Goal: Transaction & Acquisition: Book appointment/travel/reservation

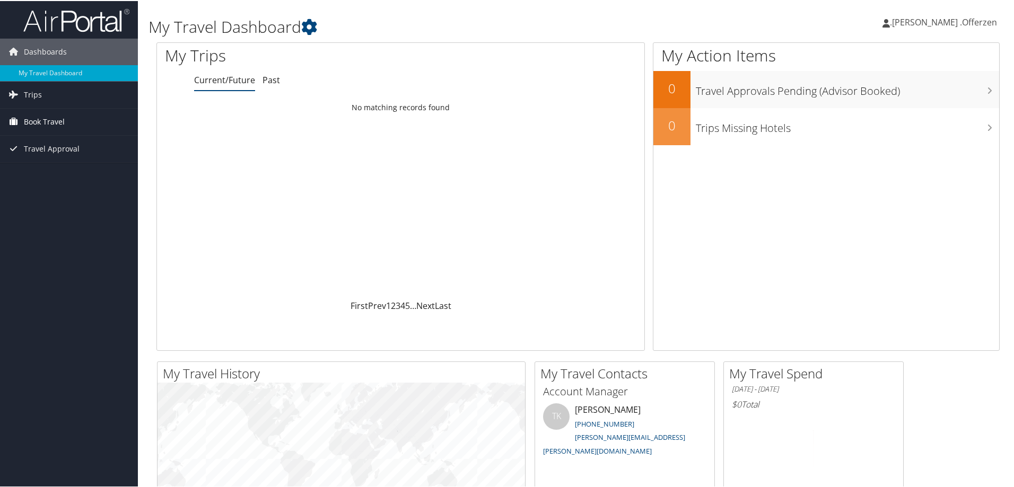
click at [42, 119] on span "Book Travel" at bounding box center [44, 121] width 41 height 27
click at [55, 176] on link "Book/Manage Online Trips" at bounding box center [69, 174] width 138 height 16
click at [957, 20] on span ".[PERSON_NAME] .Offerzen" at bounding box center [943, 21] width 107 height 12
click at [888, 171] on link "Sign Out" at bounding box center [936, 173] width 118 height 18
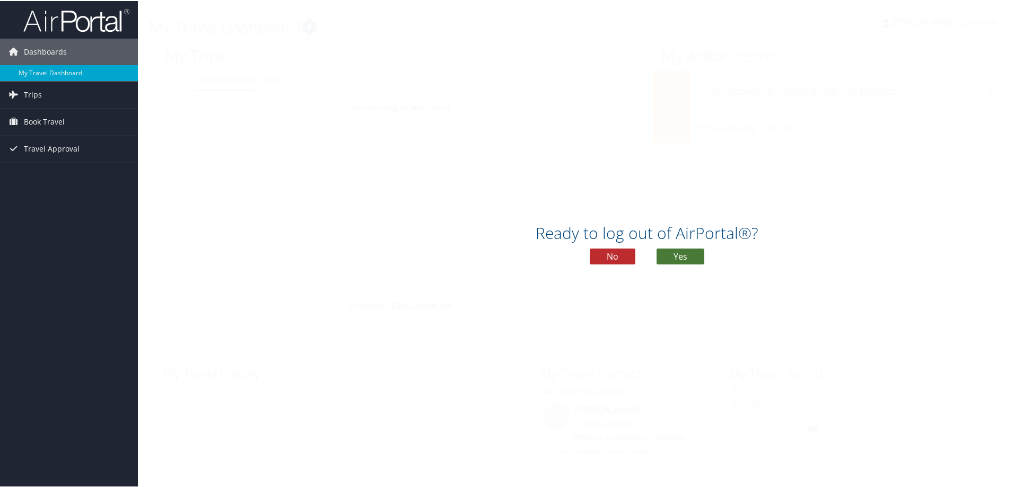
click at [663, 258] on button "Yes" at bounding box center [680, 256] width 48 height 16
